Goal: Task Accomplishment & Management: Use online tool/utility

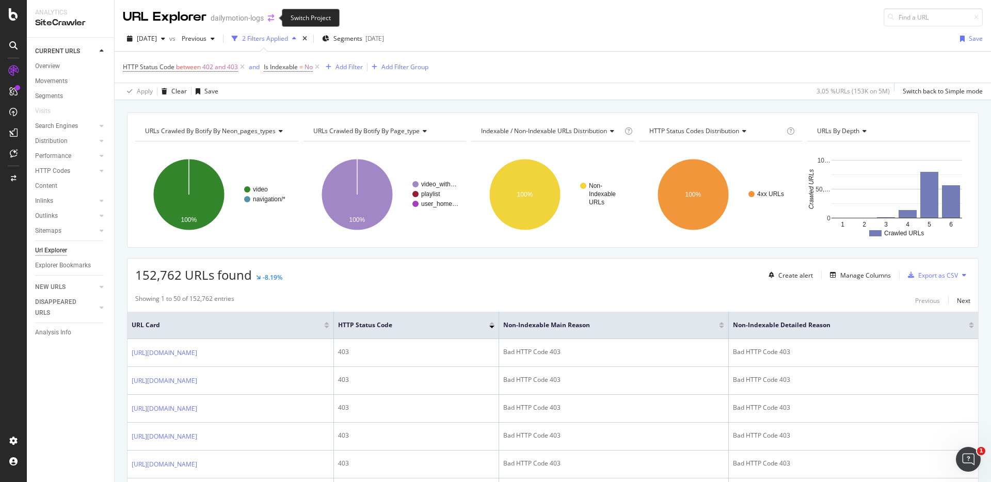
click at [268, 16] on icon "arrow-right-arrow-left" at bounding box center [271, 17] width 6 height 7
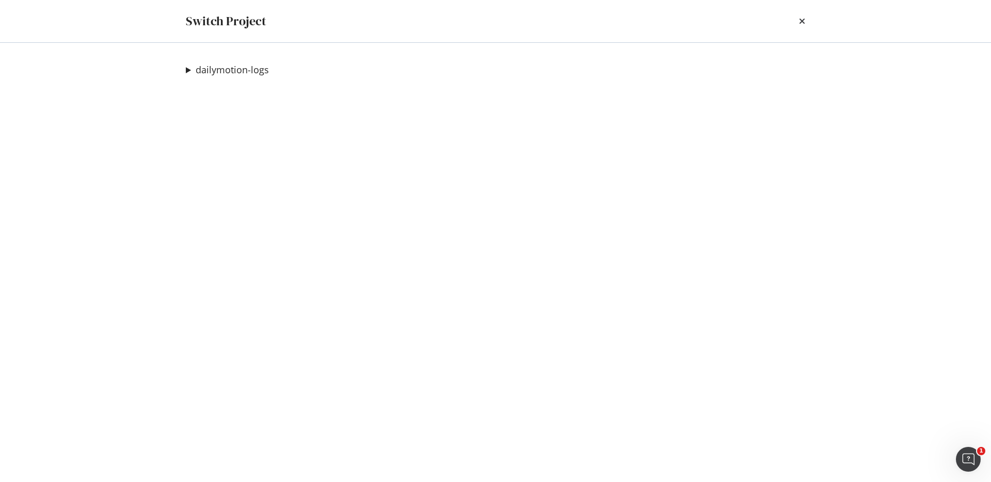
click at [188, 70] on summary "dailymotion-logs" at bounding box center [227, 70] width 83 height 13
click at [222, 94] on link "Dailymotion preprod" at bounding box center [243, 90] width 99 height 11
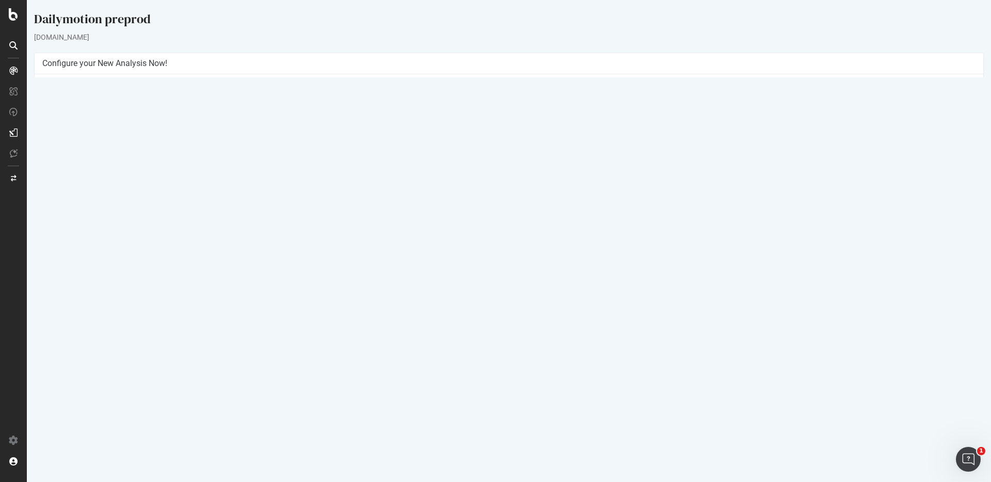
click at [481, 234] on button "Yes! Start Now" at bounding box center [496, 231] width 64 height 17
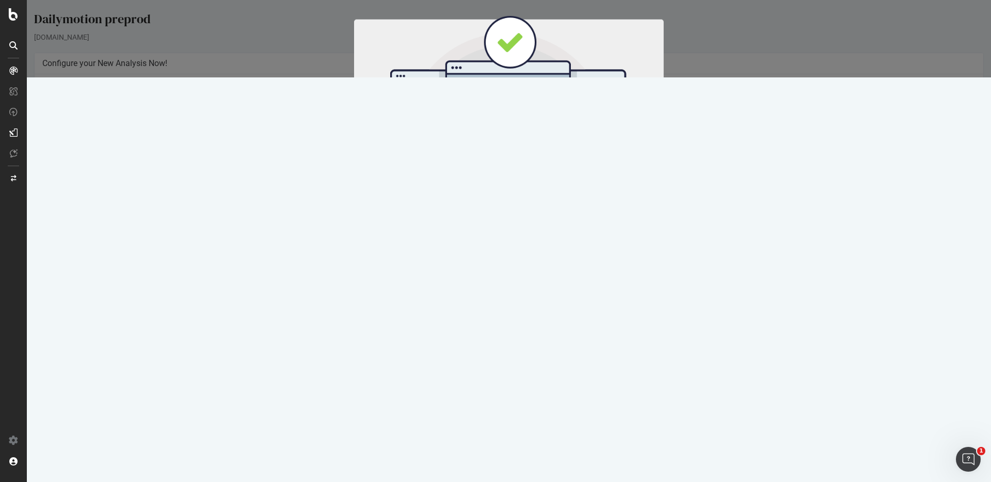
click at [543, 168] on button "Start Now" at bounding box center [528, 172] width 45 height 18
